Goal: Check status: Check status

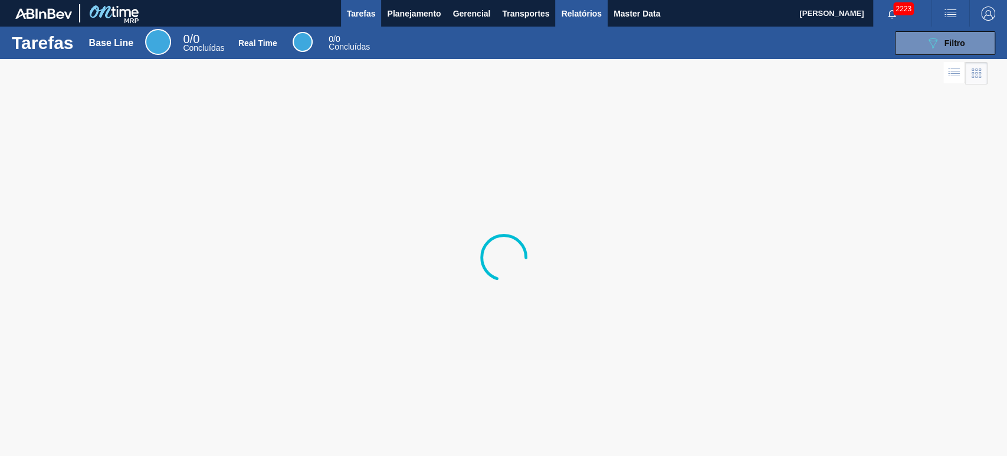
drag, startPoint x: 591, startPoint y: 24, endPoint x: 603, endPoint y: 22, distance: 11.4
click at [592, 24] on button "Relatórios" at bounding box center [581, 13] width 52 height 27
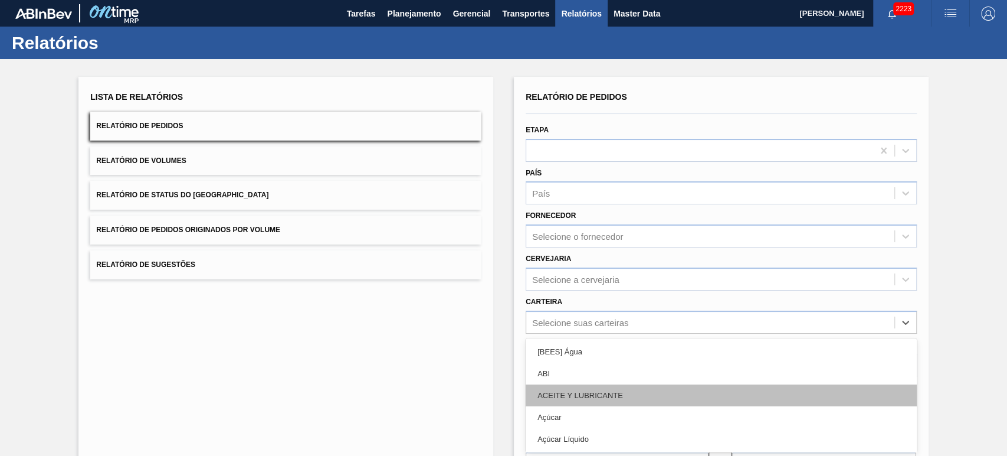
click at [582, 327] on div "option ABI focused, 2 of 101. 101 results available. Use Up and Down to choose …" at bounding box center [721, 321] width 391 height 23
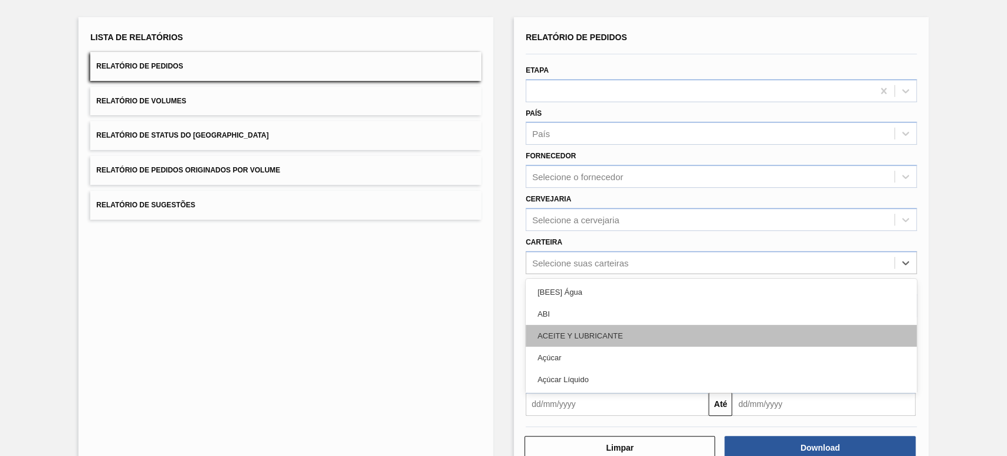
scroll to position [63, 0]
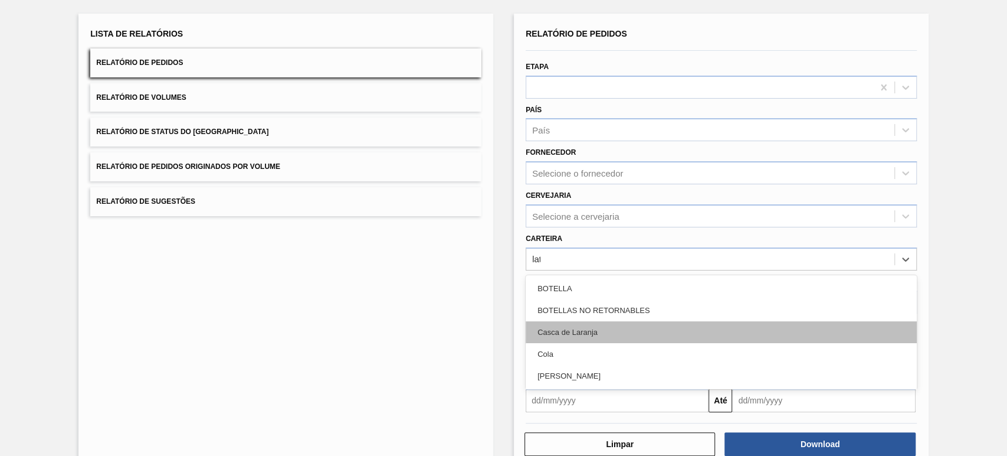
type input "lata"
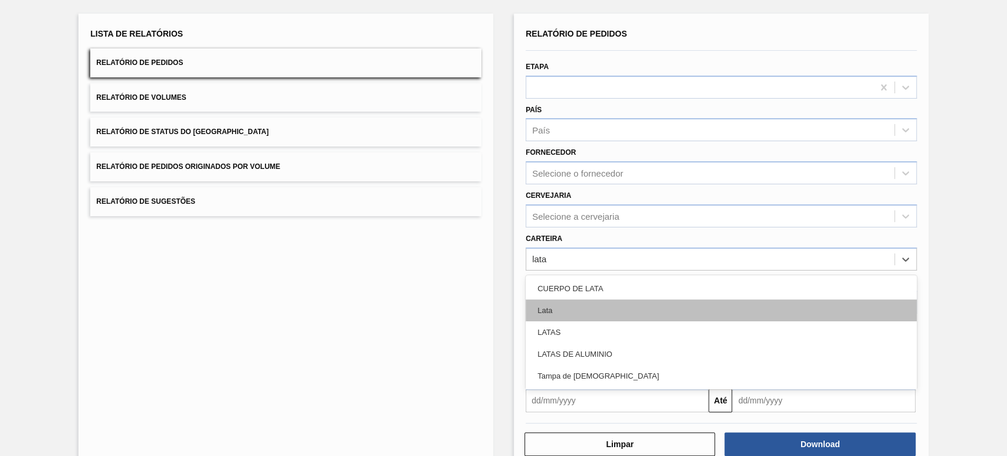
click at [573, 309] on div "Lata" at bounding box center [721, 310] width 391 height 22
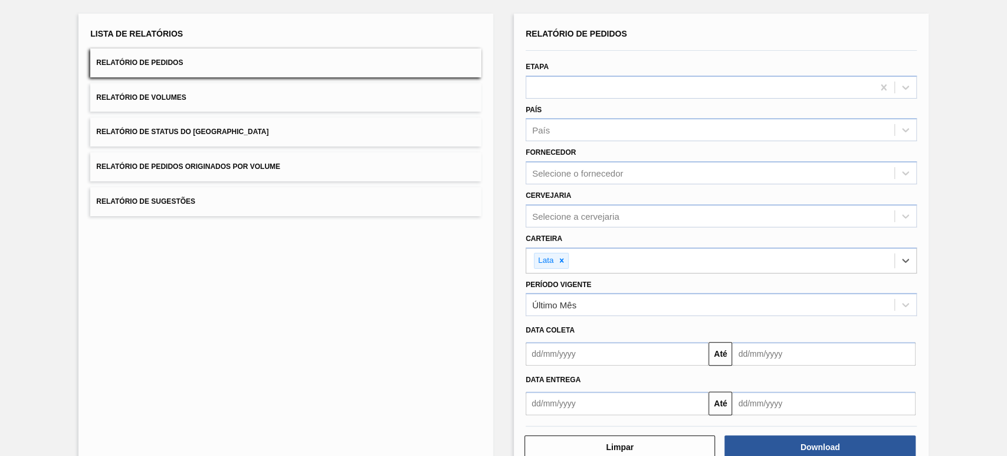
click at [581, 354] on input "text" at bounding box center [617, 354] width 183 height 24
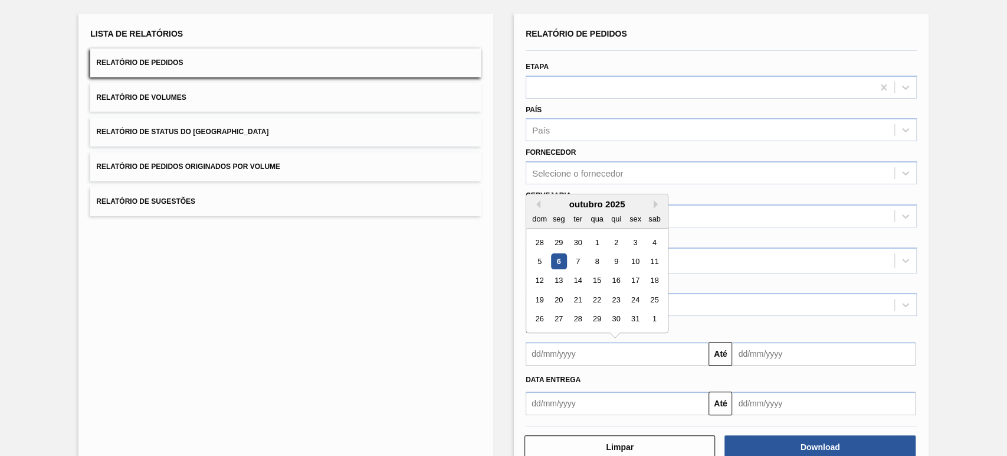
click at [721, 287] on div "Período Vigente Último Mês" at bounding box center [721, 296] width 391 height 40
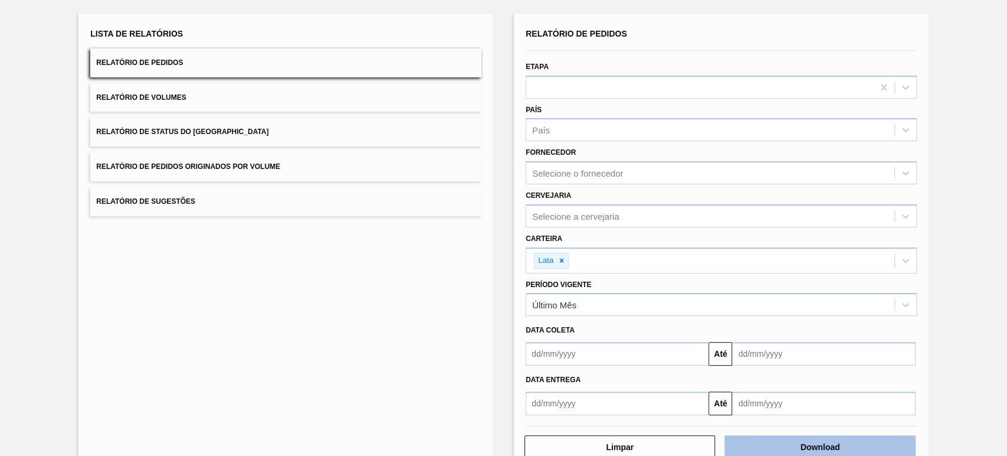
click at [776, 443] on button "Download" at bounding box center [820, 447] width 191 height 24
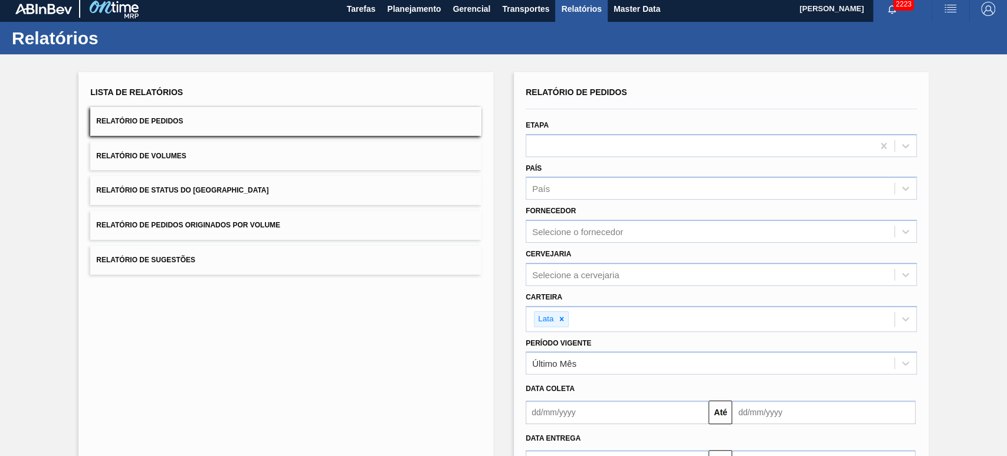
scroll to position [0, 0]
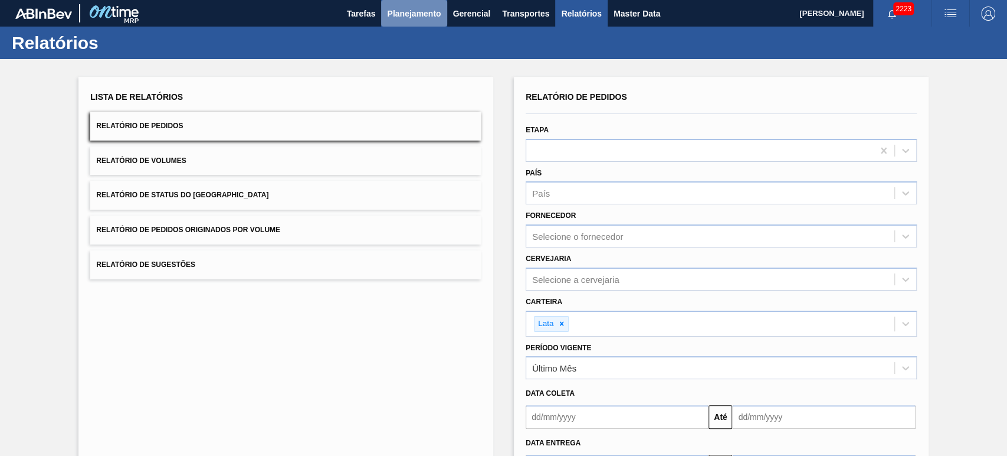
click at [426, 17] on span "Planejamento" at bounding box center [414, 13] width 54 height 14
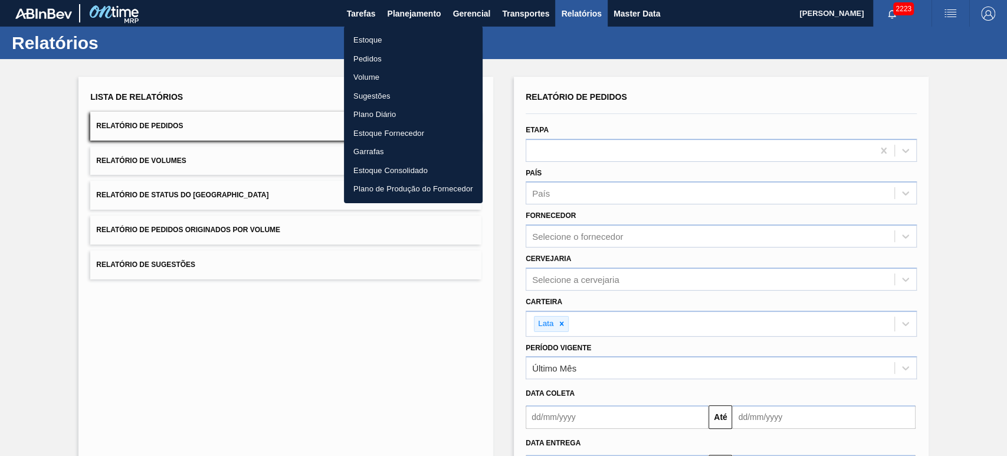
click at [375, 60] on li "Pedidos" at bounding box center [413, 59] width 139 height 19
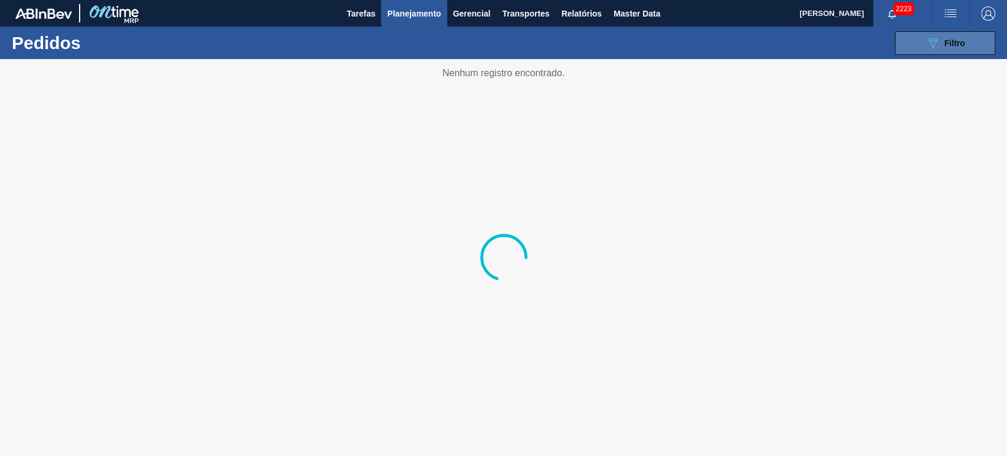
click at [932, 40] on icon "089F7B8B-B2A5-4AFE-B5C0-19BA573D28AC" at bounding box center [933, 43] width 14 height 14
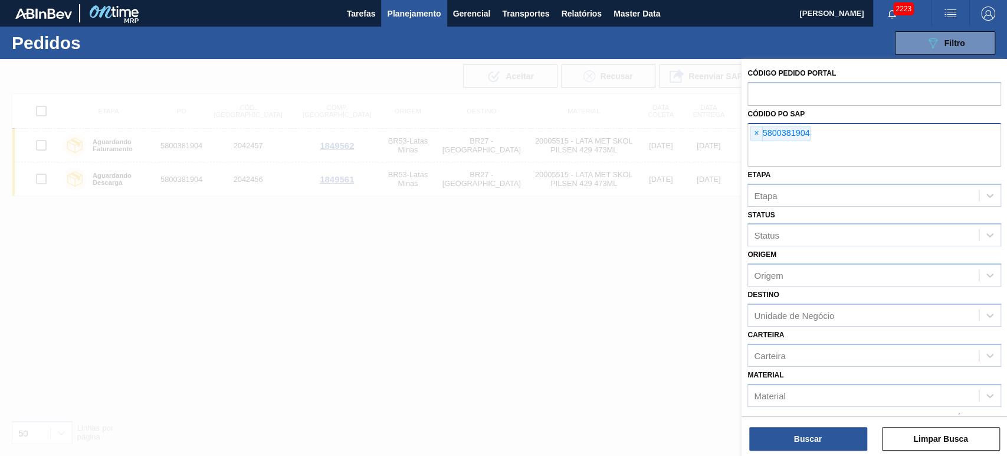
click at [752, 136] on span "×" at bounding box center [756, 133] width 11 height 14
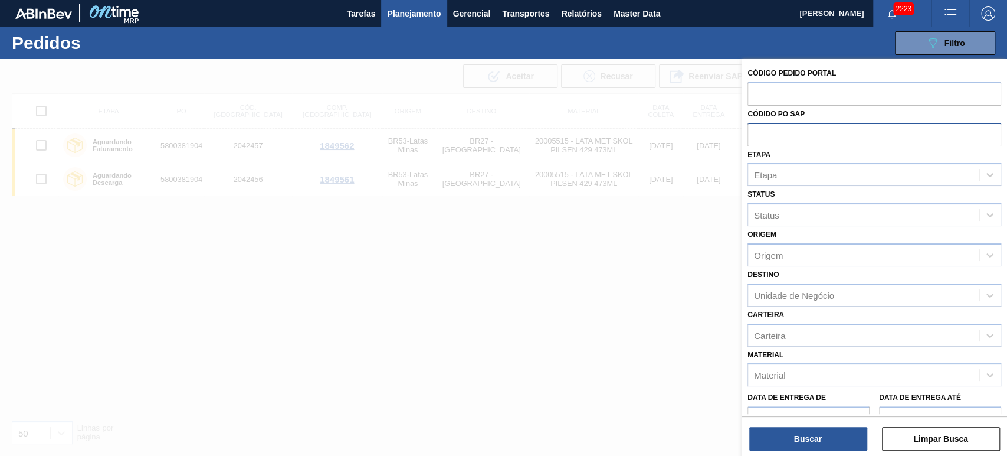
click at [769, 140] on input "text" at bounding box center [875, 134] width 254 height 22
paste input "text"
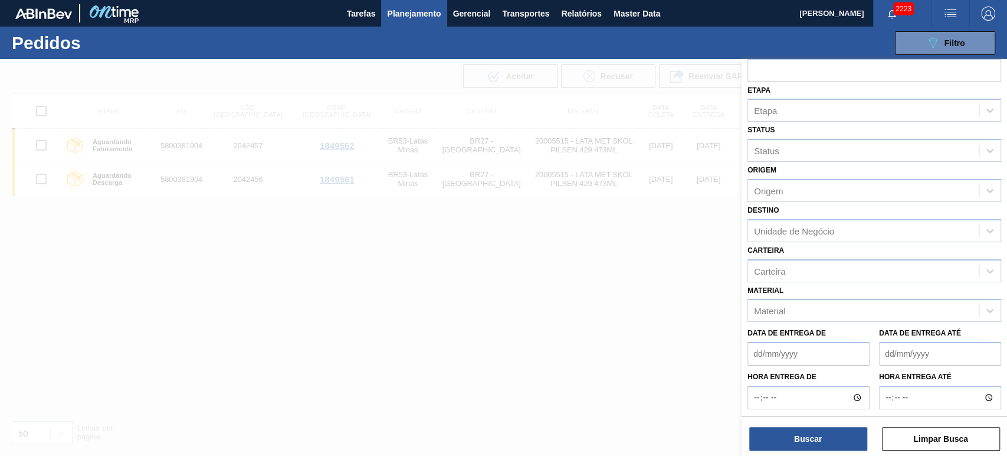
scroll to position [43, 0]
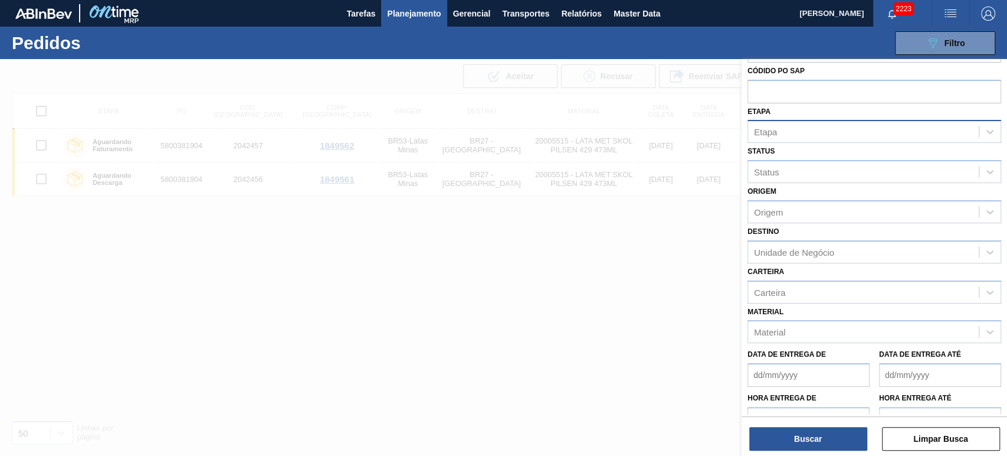
paste input "text"
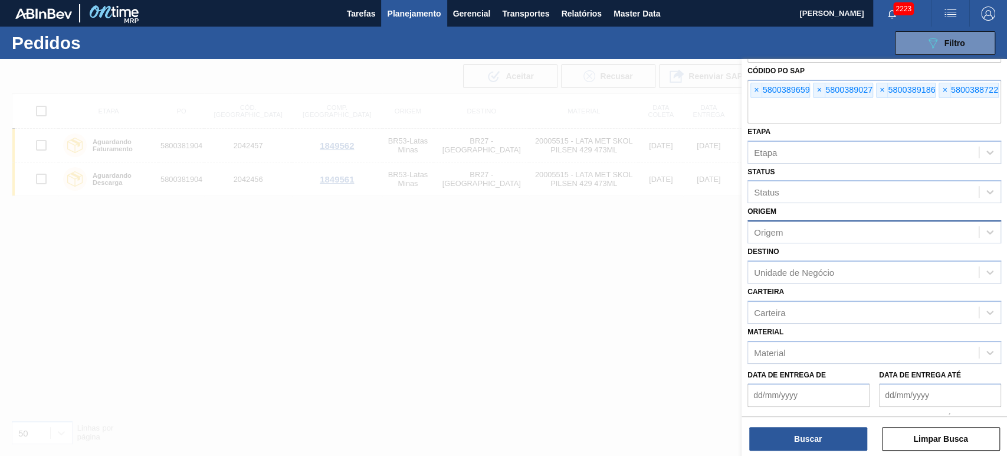
scroll to position [64, 0]
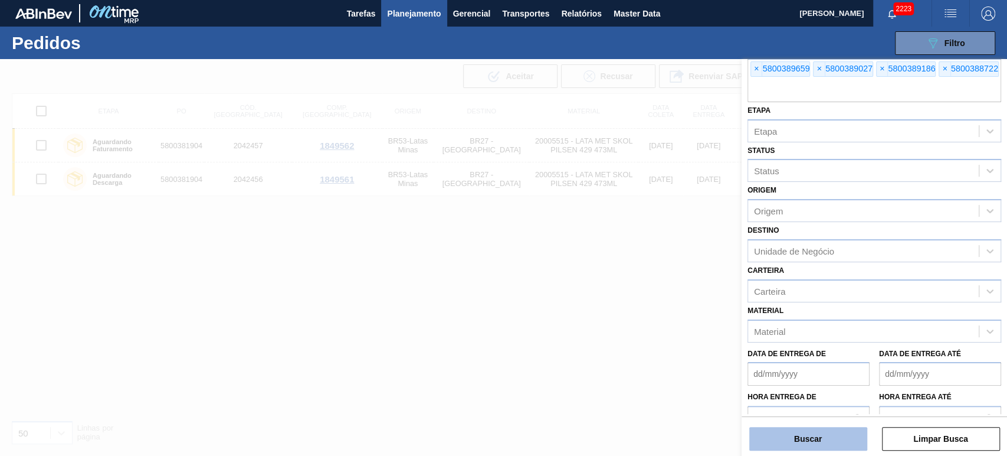
click at [803, 445] on button "Buscar" at bounding box center [809, 439] width 118 height 24
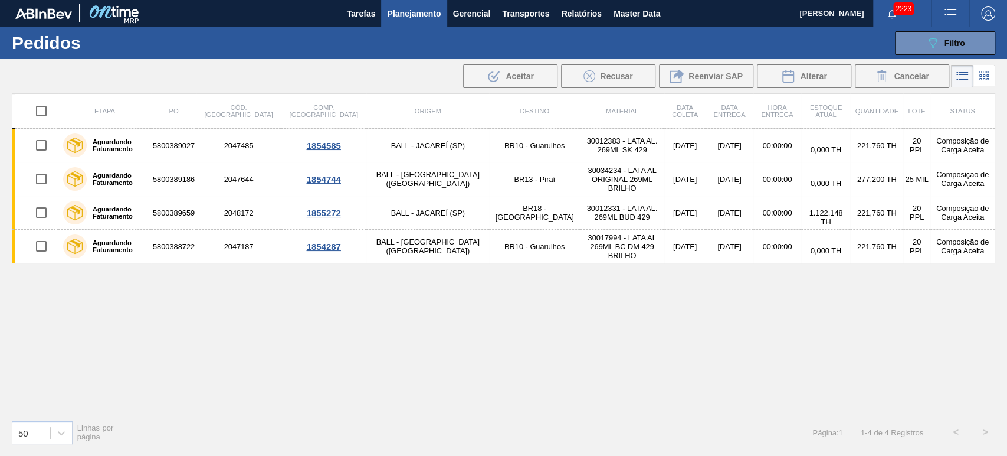
click at [529, 378] on div "Etapa PO Cód. Pedido Comp. Carga Origem Destino Material Data coleta Data Entre…" at bounding box center [504, 251] width 984 height 317
click at [926, 46] on icon "089F7B8B-B2A5-4AFE-B5C0-19BA573D28AC" at bounding box center [933, 43] width 14 height 14
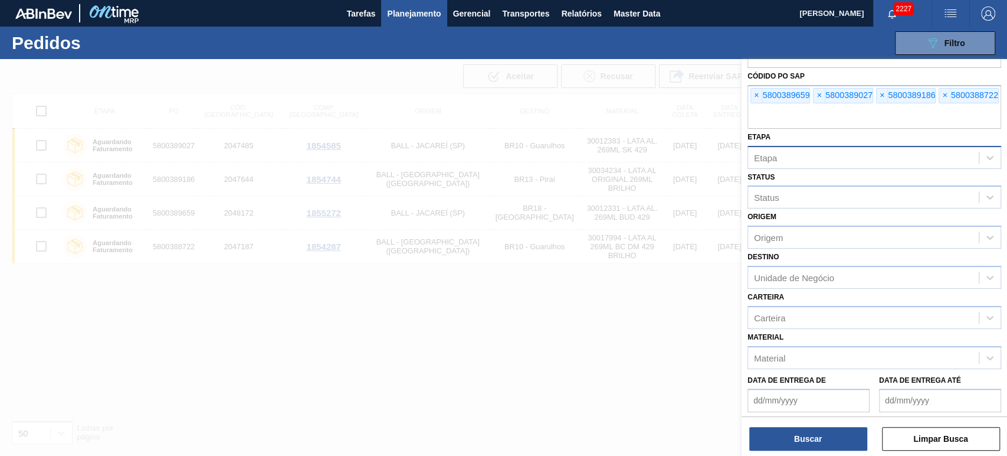
scroll to position [0, 0]
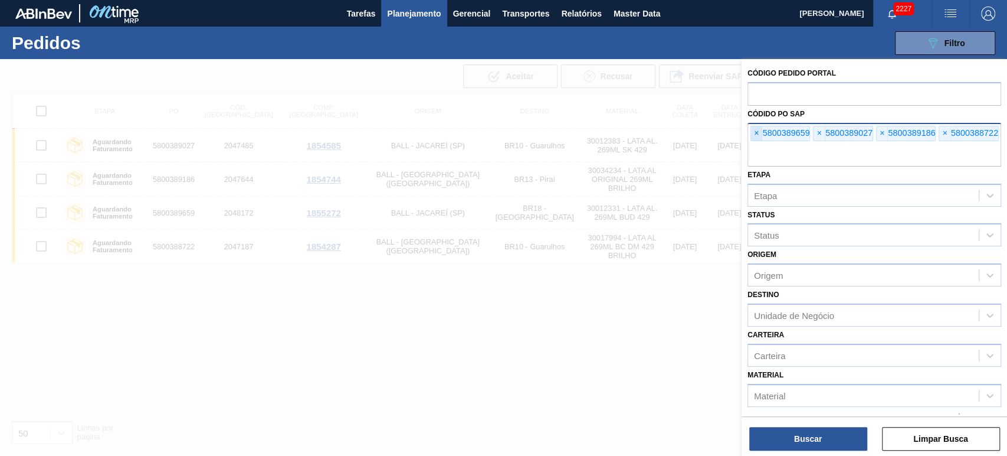
click at [753, 133] on span "×" at bounding box center [756, 133] width 11 height 14
click at [753, 144] on input "text" at bounding box center [875, 155] width 254 height 22
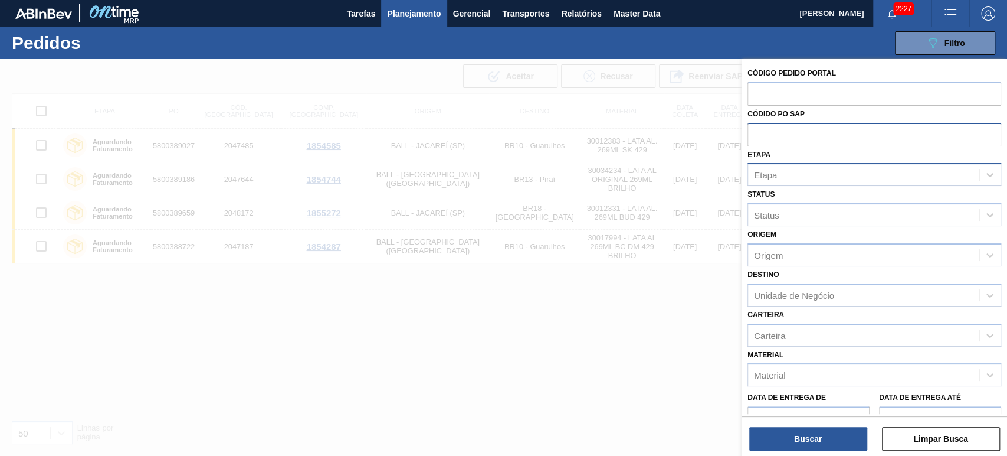
paste input "5800389659"
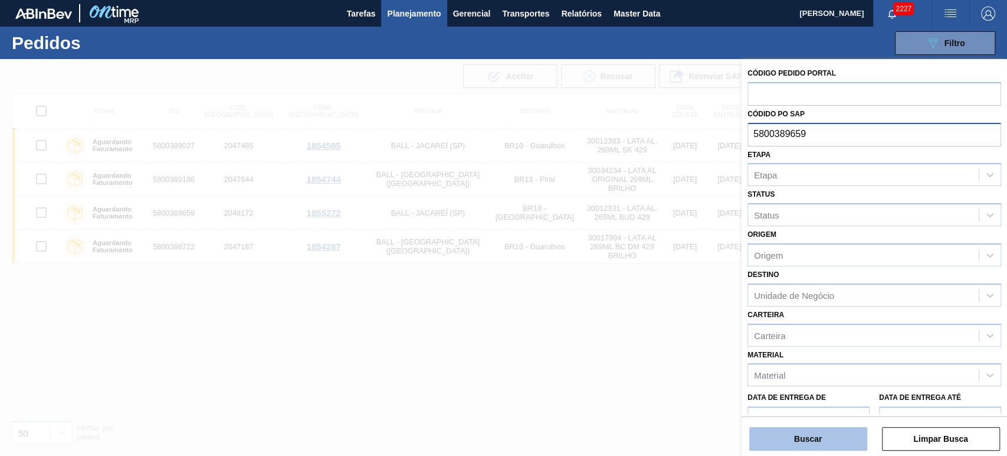
type input "5800389659"
click at [820, 440] on button "Buscar" at bounding box center [809, 439] width 118 height 24
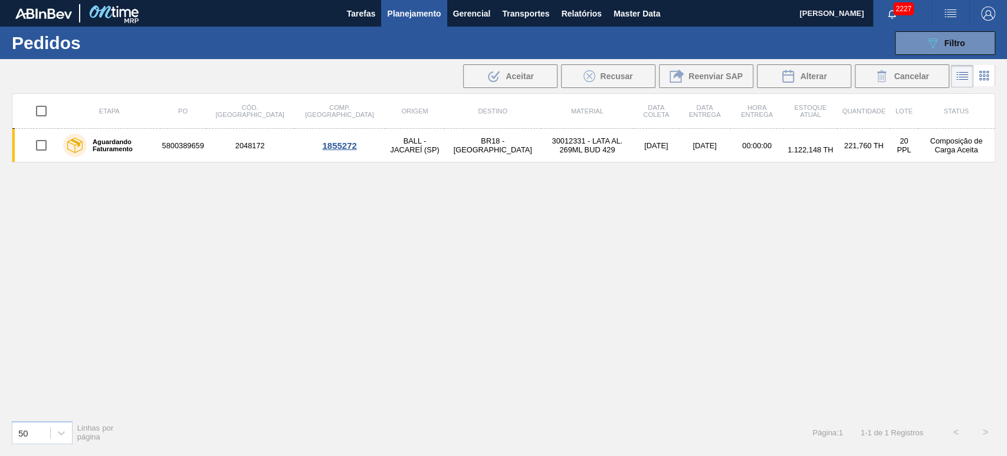
click at [572, 362] on div "Etapa PO Cód. Pedido Comp. Carga Origem Destino Material Data coleta Data Entre…" at bounding box center [504, 251] width 984 height 317
